Goal: Check status: Check status

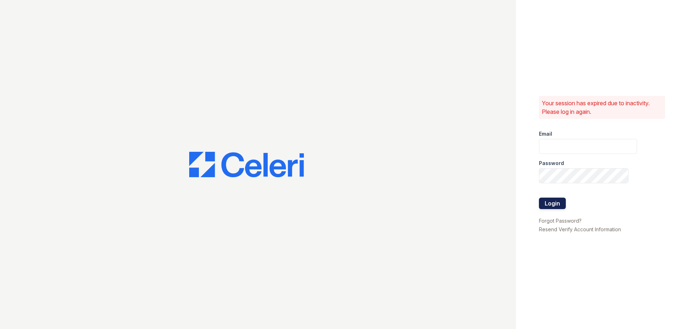
type input "[EMAIL_ADDRESS][DOMAIN_NAME]"
click at [557, 208] on button "Login" at bounding box center [552, 203] width 27 height 11
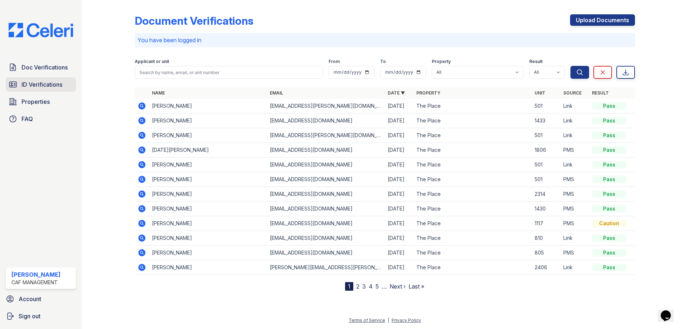
click at [39, 85] on span "ID Verifications" at bounding box center [42, 84] width 41 height 9
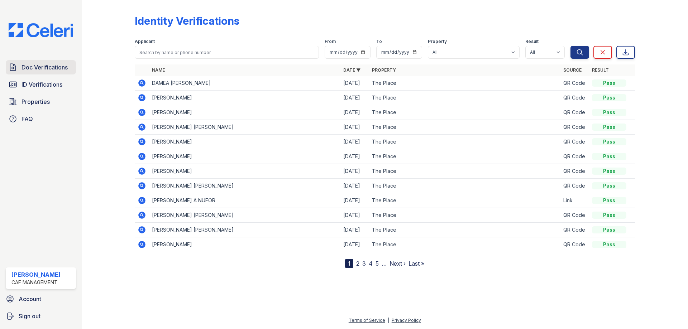
click at [44, 68] on span "Doc Verifications" at bounding box center [45, 67] width 46 height 9
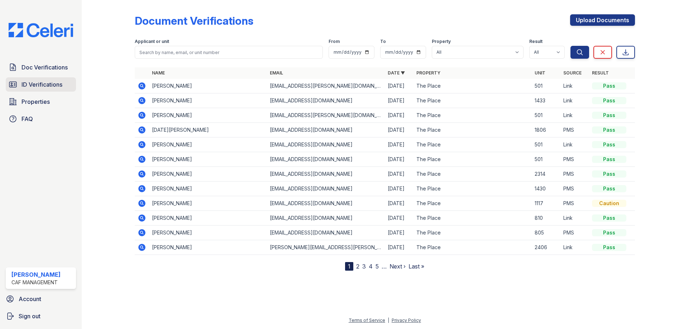
click at [39, 87] on span "ID Verifications" at bounding box center [42, 84] width 41 height 9
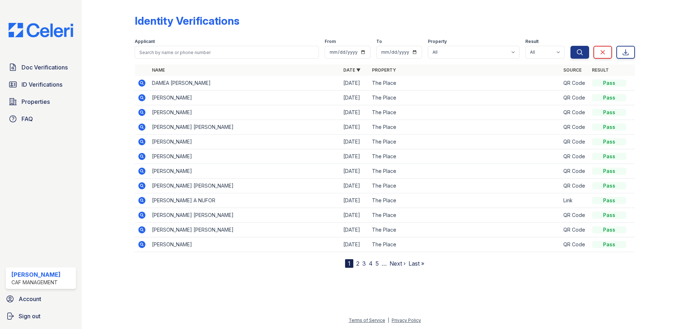
click at [141, 99] on icon at bounding box center [141, 97] width 7 height 7
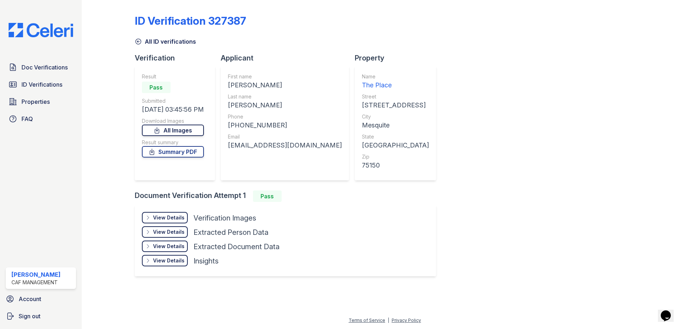
click at [184, 130] on link "All Images" at bounding box center [173, 130] width 62 height 11
click at [38, 80] on span "ID Verifications" at bounding box center [42, 84] width 41 height 9
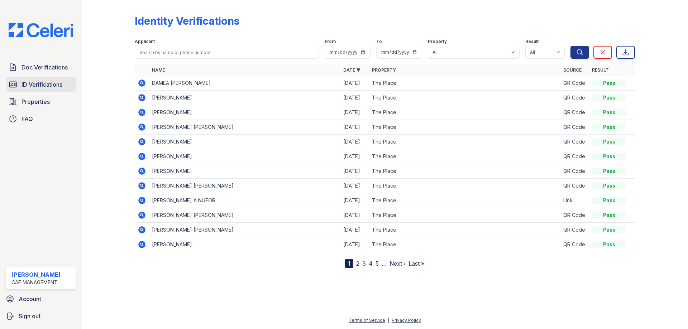
click at [55, 83] on span "ID Verifications" at bounding box center [42, 84] width 41 height 9
click at [42, 67] on span "Doc Verifications" at bounding box center [45, 67] width 46 height 9
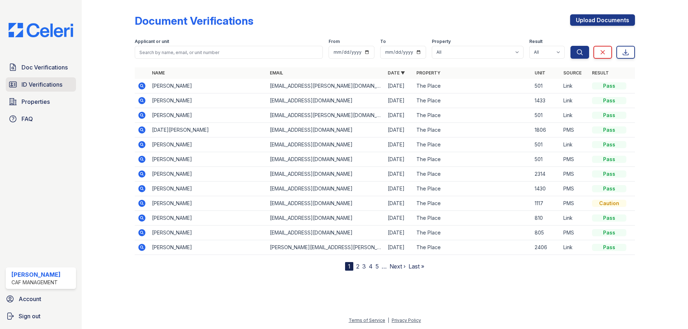
click at [39, 84] on span "ID Verifications" at bounding box center [42, 84] width 41 height 9
